Goal: Task Accomplishment & Management: Use online tool/utility

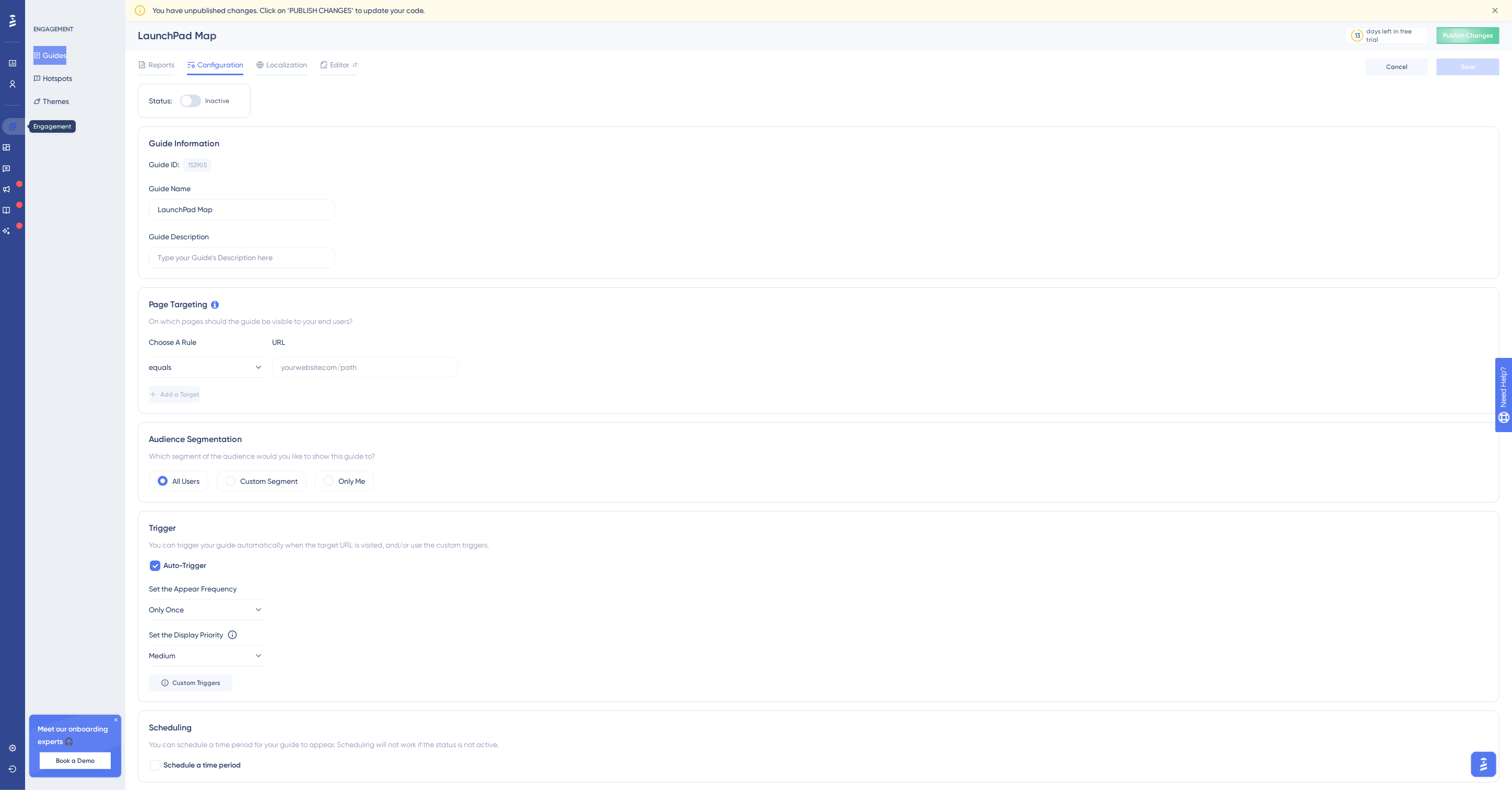
click at [15, 124] on icon at bounding box center [12, 126] width 8 height 8
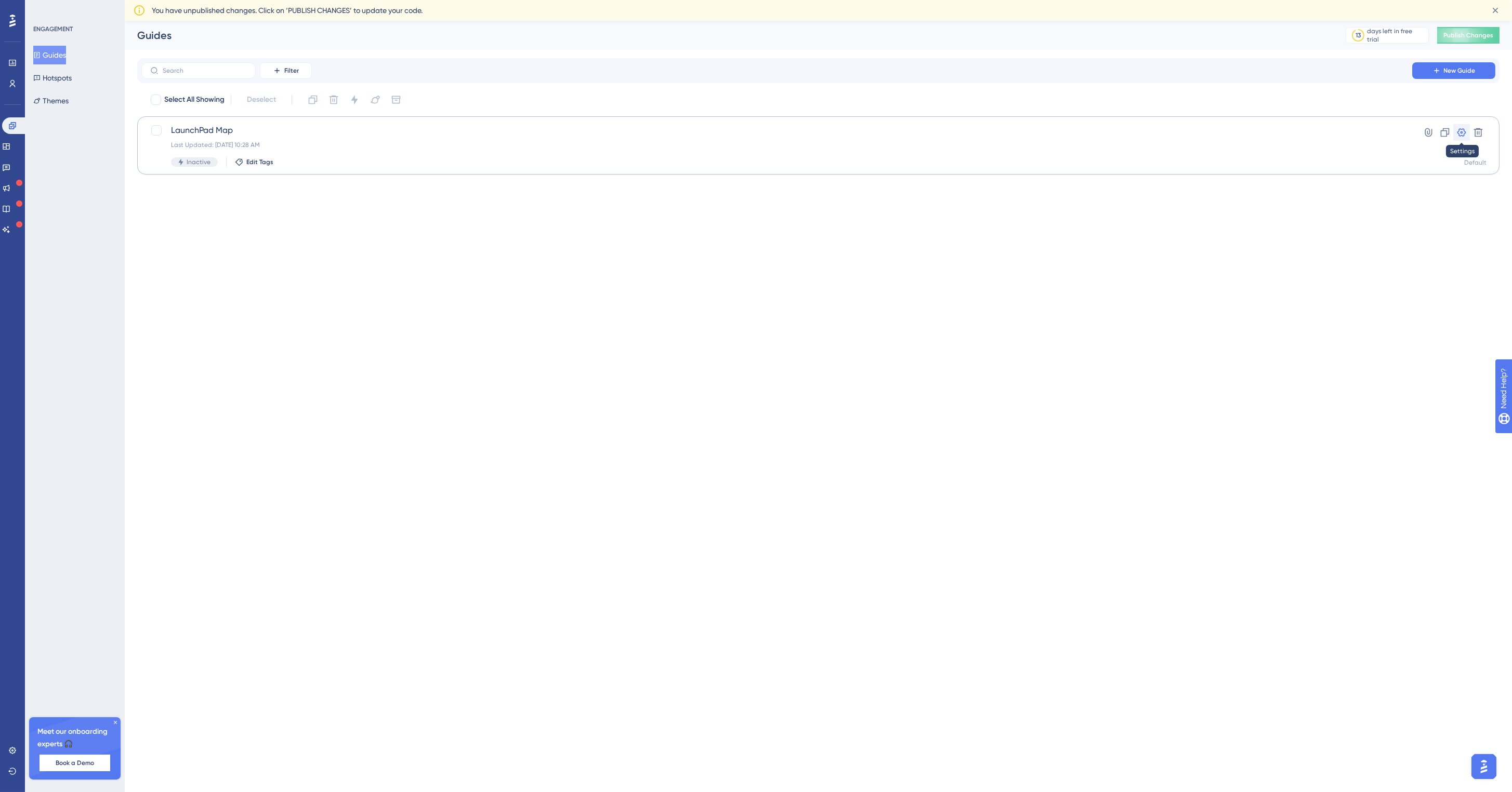
click at [1460, 134] on icon at bounding box center [1462, 133] width 11 height 11
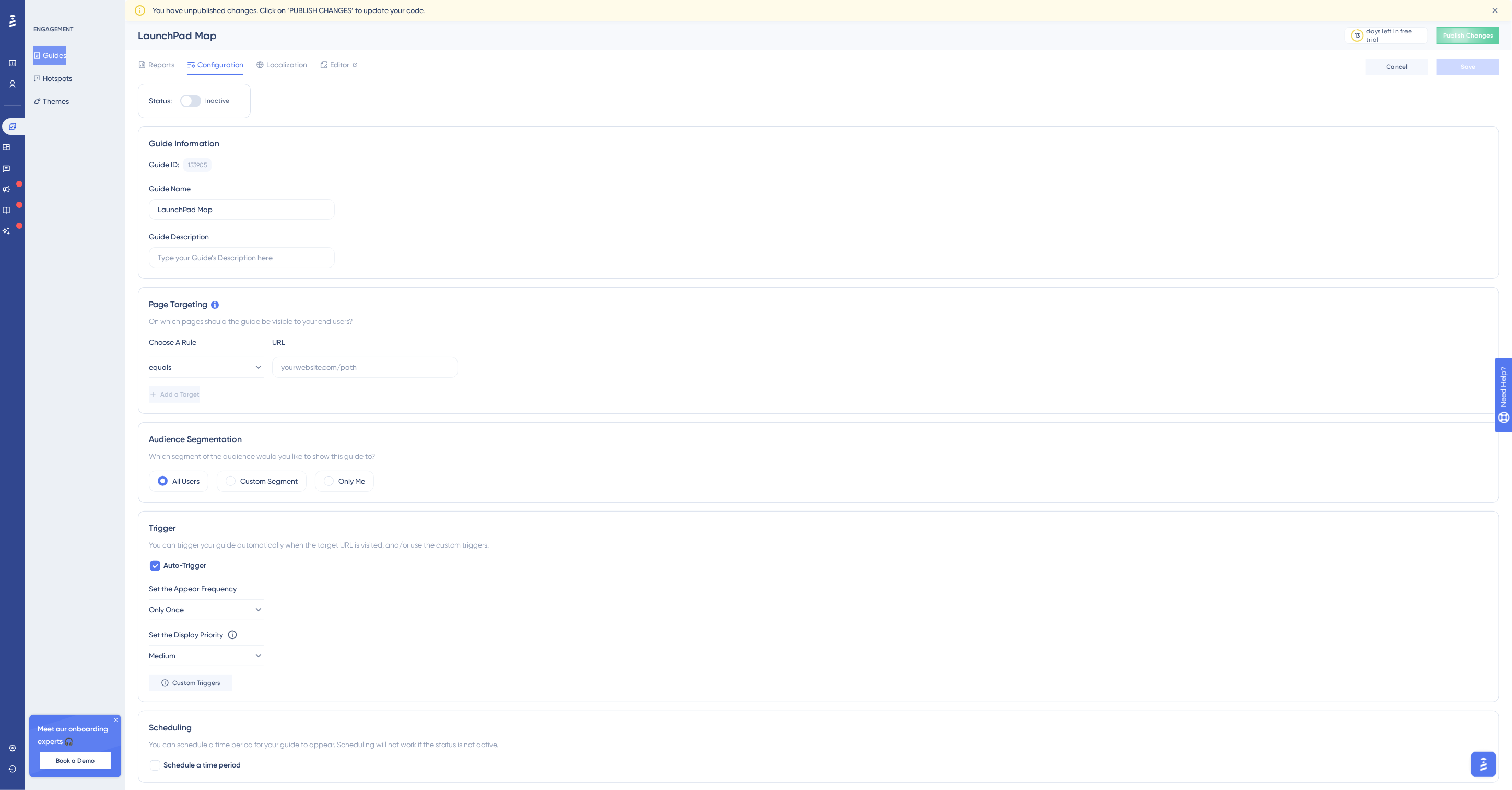
click at [61, 58] on button "Guides" at bounding box center [50, 55] width 33 height 19
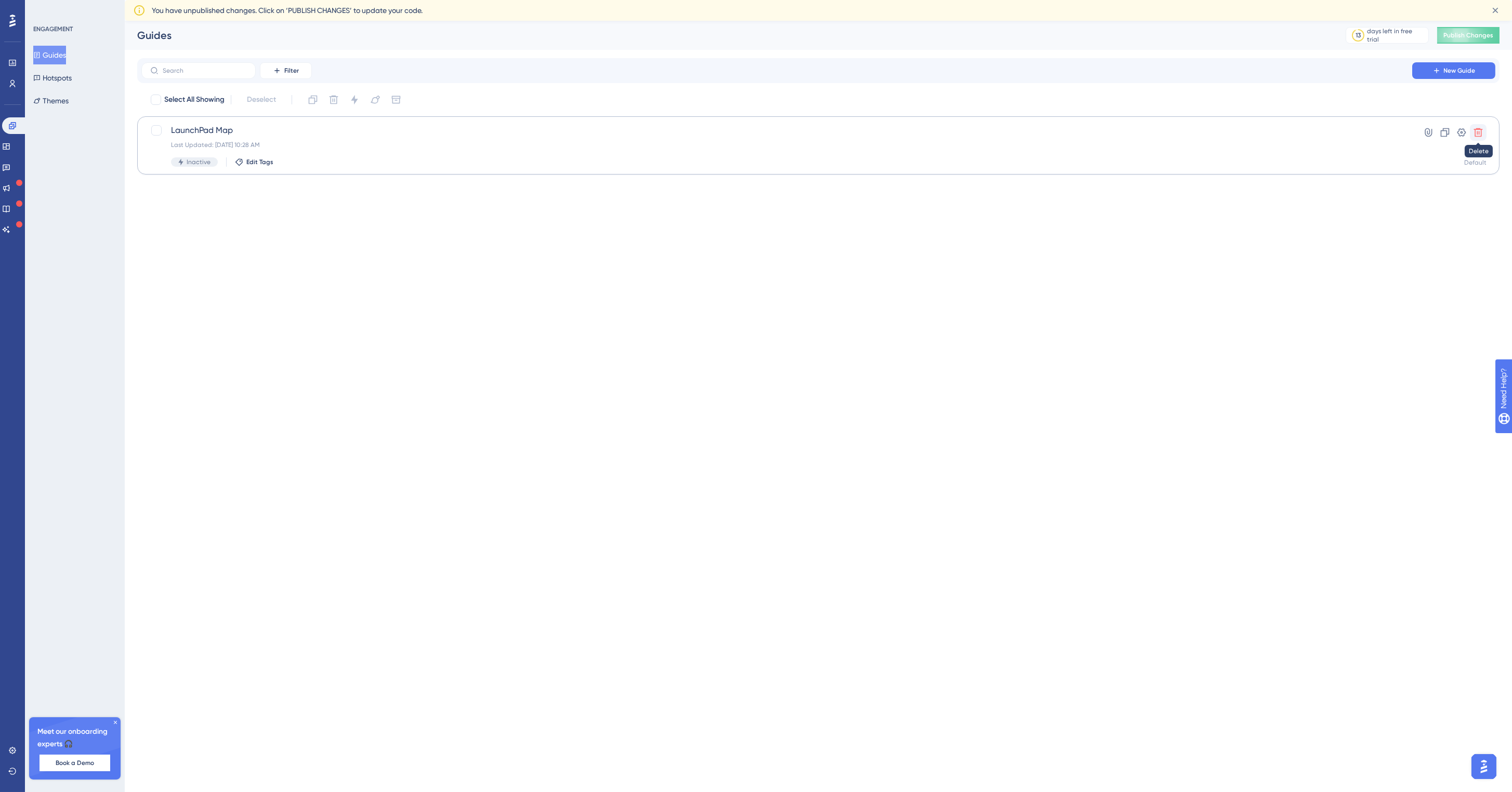
click at [1483, 136] on icon at bounding box center [1479, 133] width 11 height 11
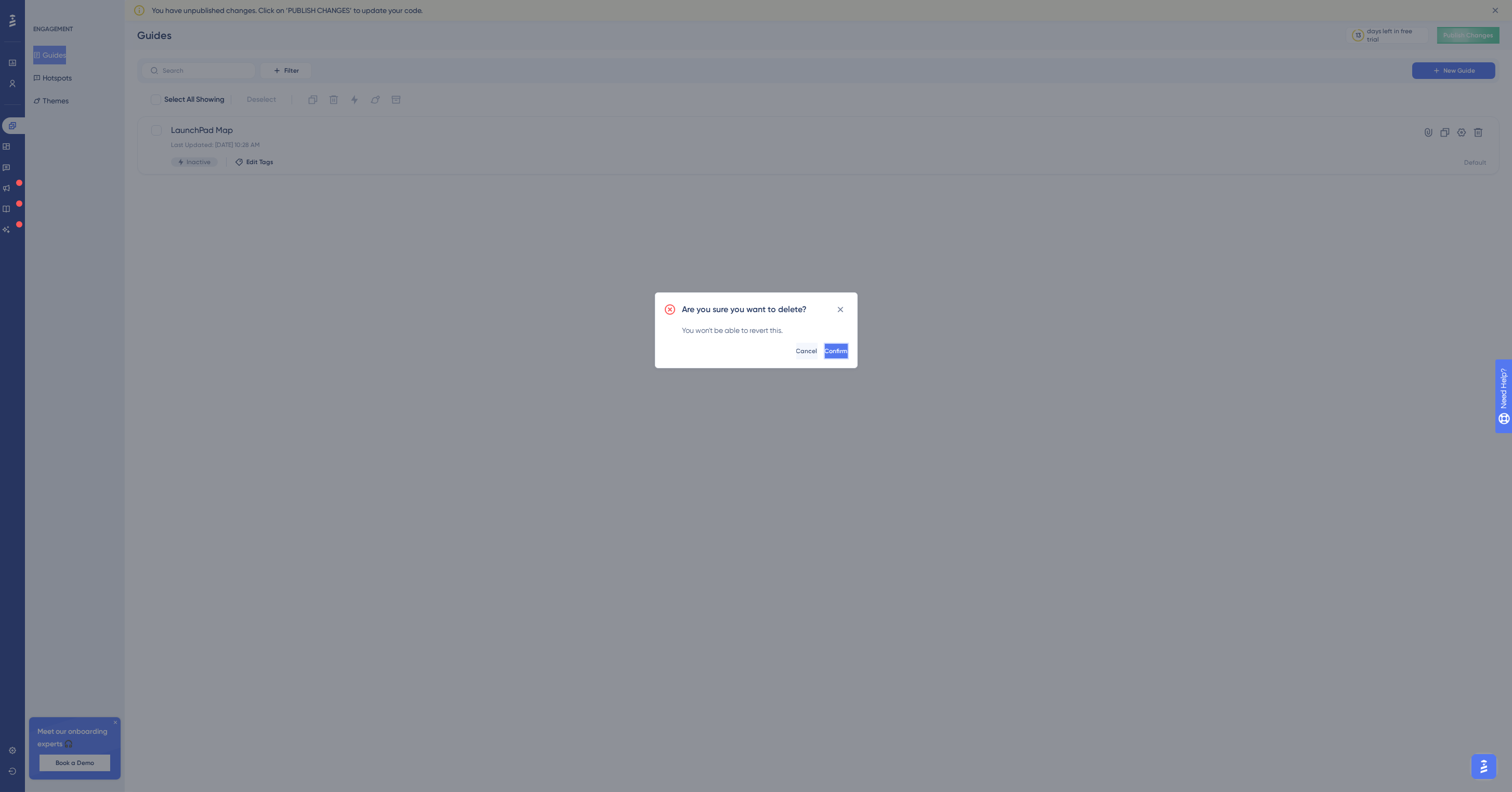
click at [824, 358] on button "Confirm" at bounding box center [836, 351] width 25 height 16
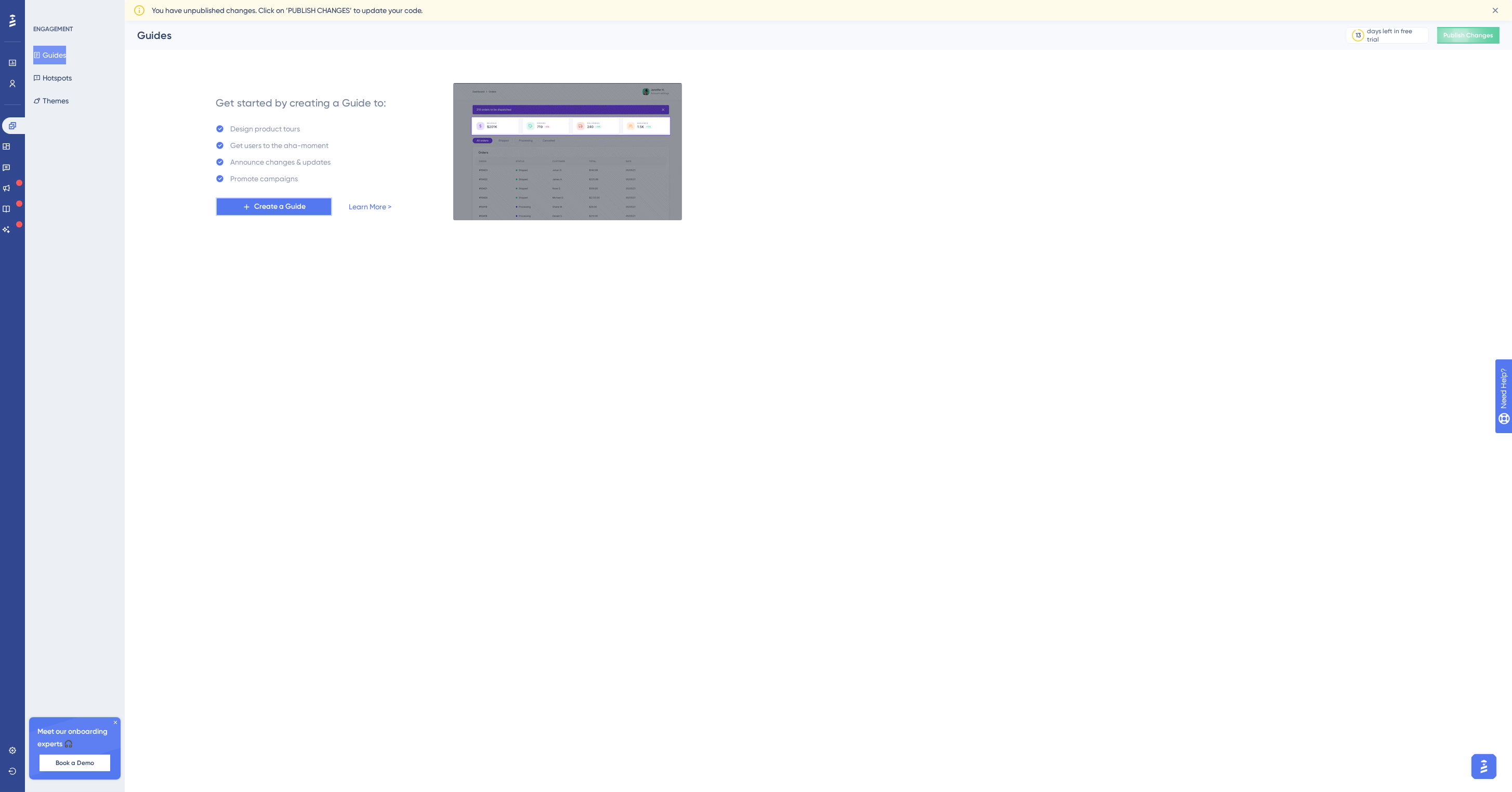
click at [259, 203] on span "Create a Guide" at bounding box center [280, 207] width 52 height 12
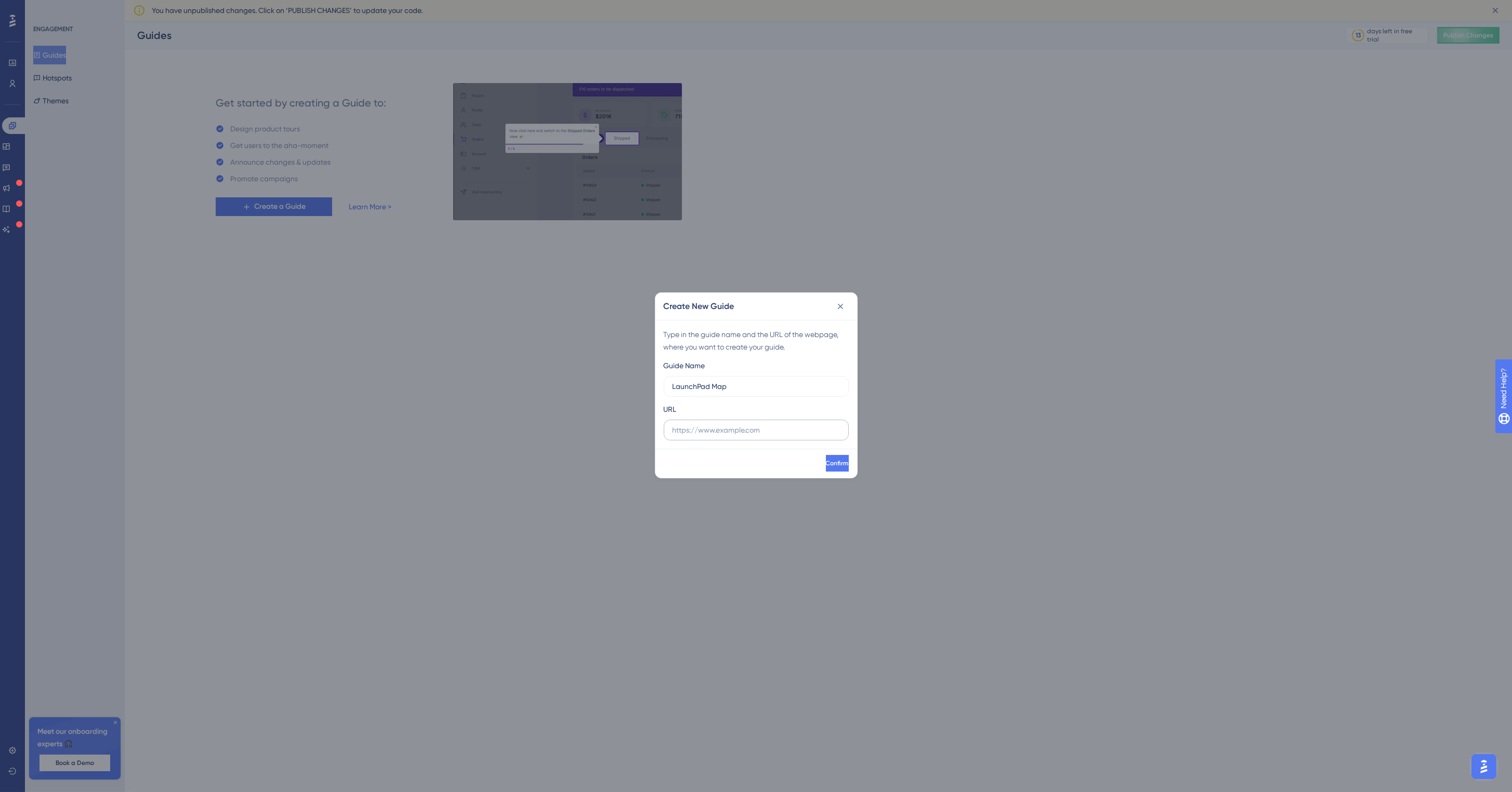
type input "LaunchPad Map"
click at [731, 438] on label at bounding box center [756, 430] width 185 height 21
click at [731, 436] on input "text" at bounding box center [756, 429] width 167 height 11
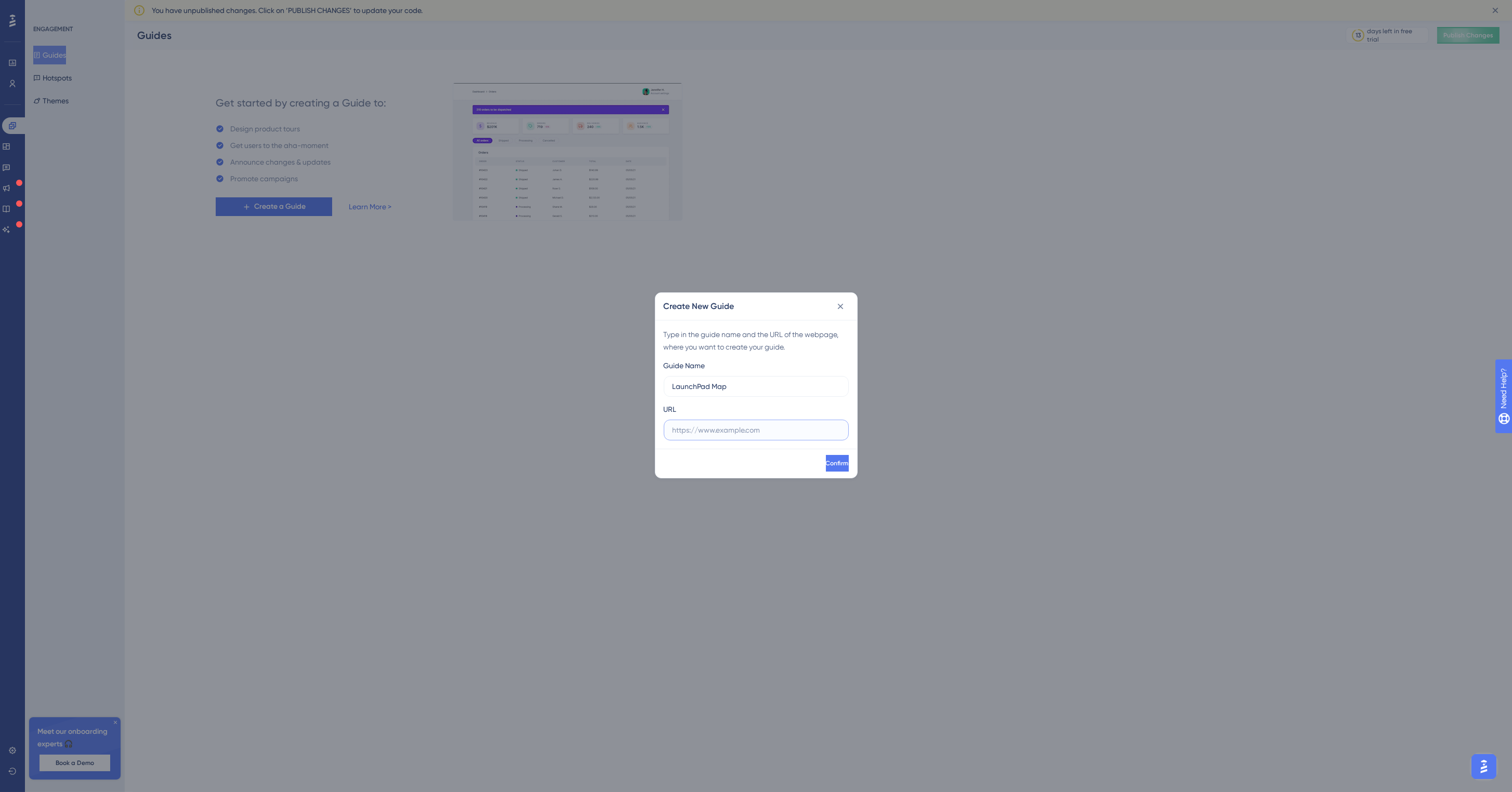
paste input "https://dev-map.launchpad.bot/properties"
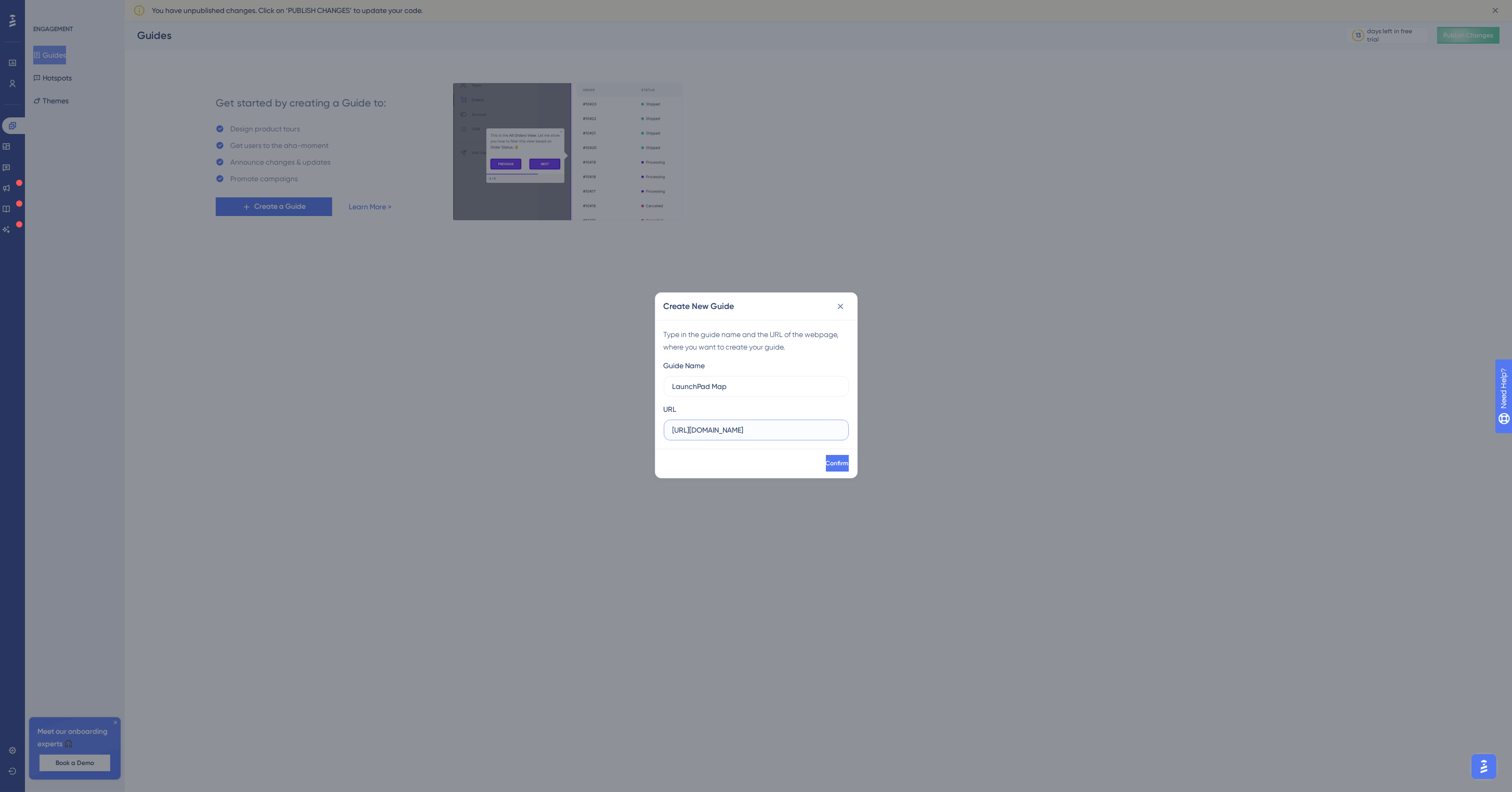
drag, startPoint x: 700, startPoint y: 432, endPoint x: 637, endPoint y: 426, distance: 63.3
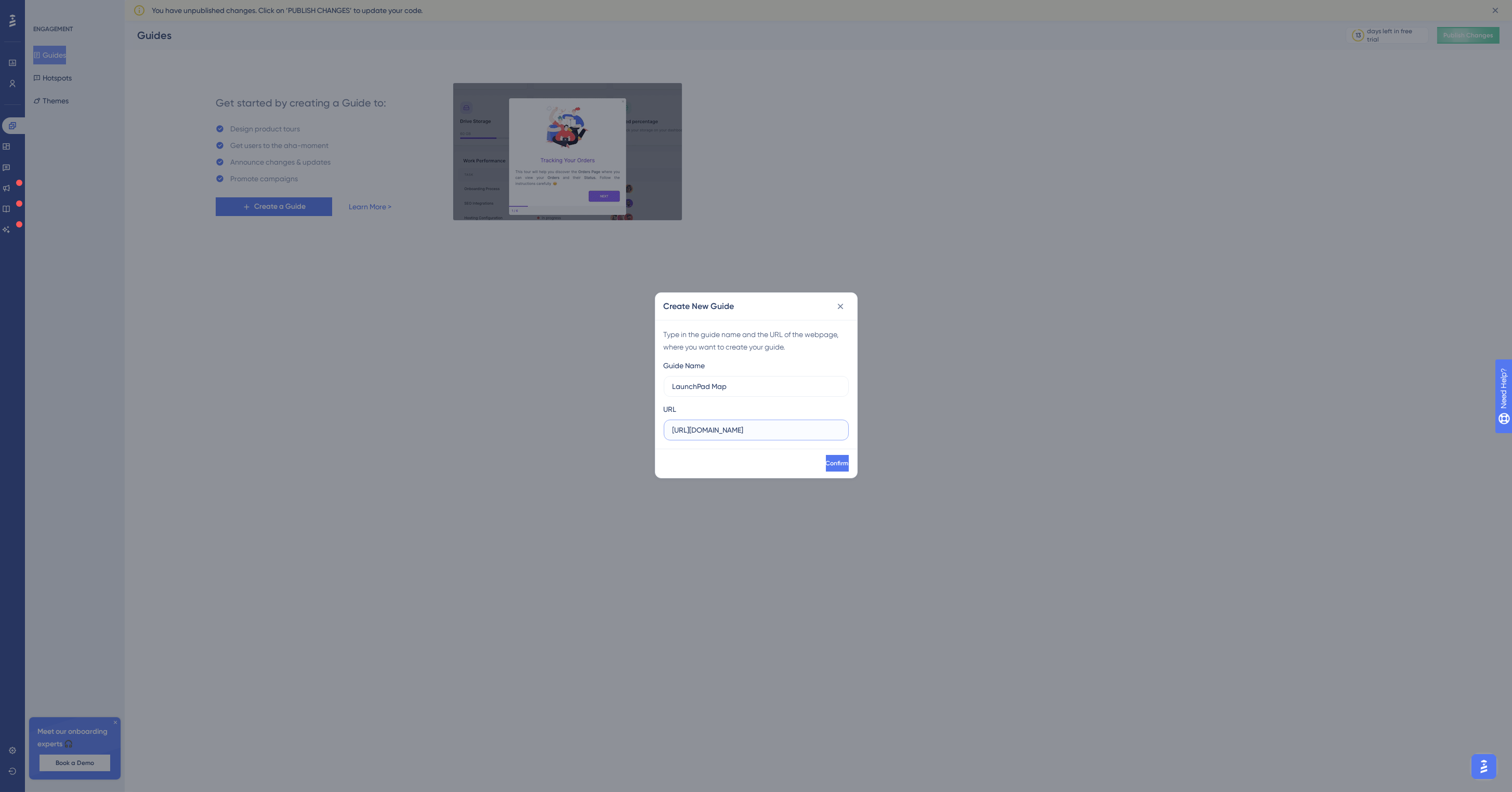
click at [637, 426] on div "Create New Guide Type in the guide name and the URL of the webpage, where you w…" at bounding box center [756, 396] width 1512 height 792
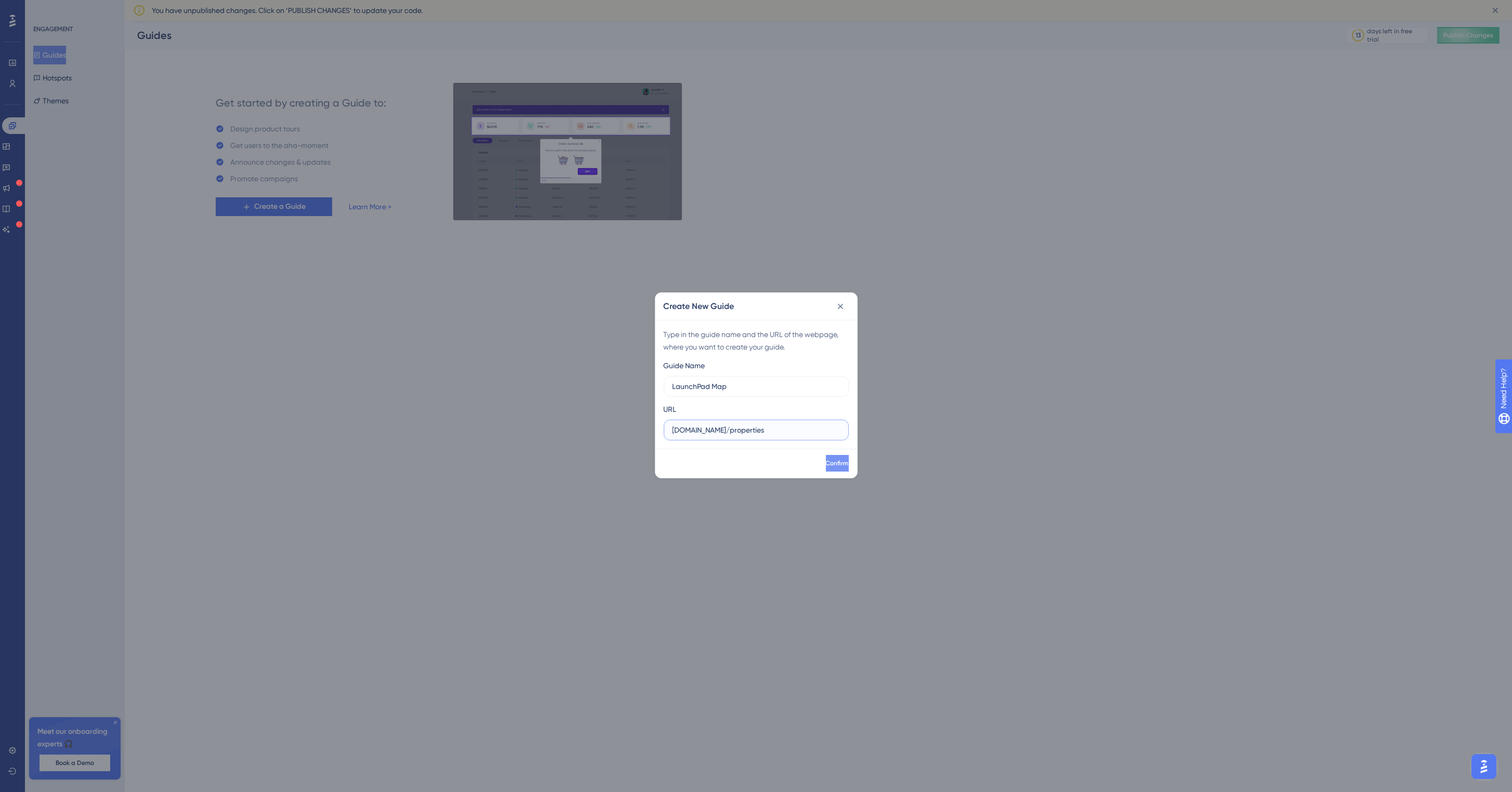
type input "dev-map.launchpad.bot/properties"
click at [825, 465] on span "Confirm" at bounding box center [836, 463] width 23 height 8
